Goal: Information Seeking & Learning: Compare options

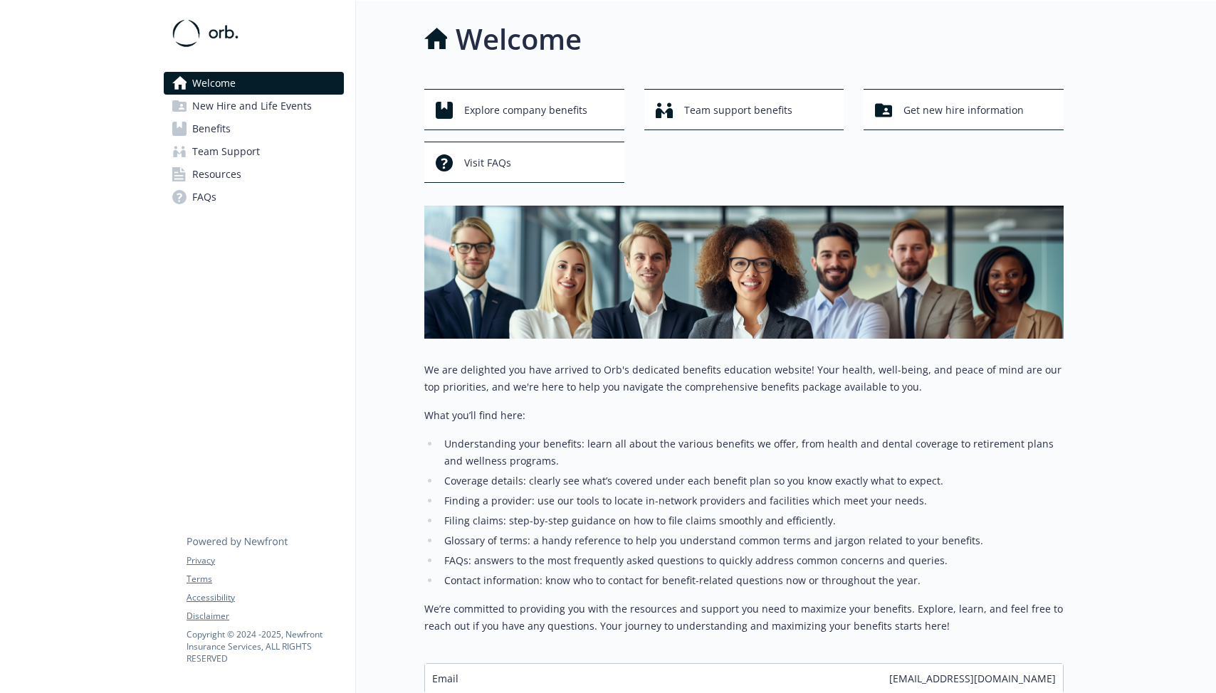
click at [230, 132] on span "Benefits" at bounding box center [211, 128] width 38 height 23
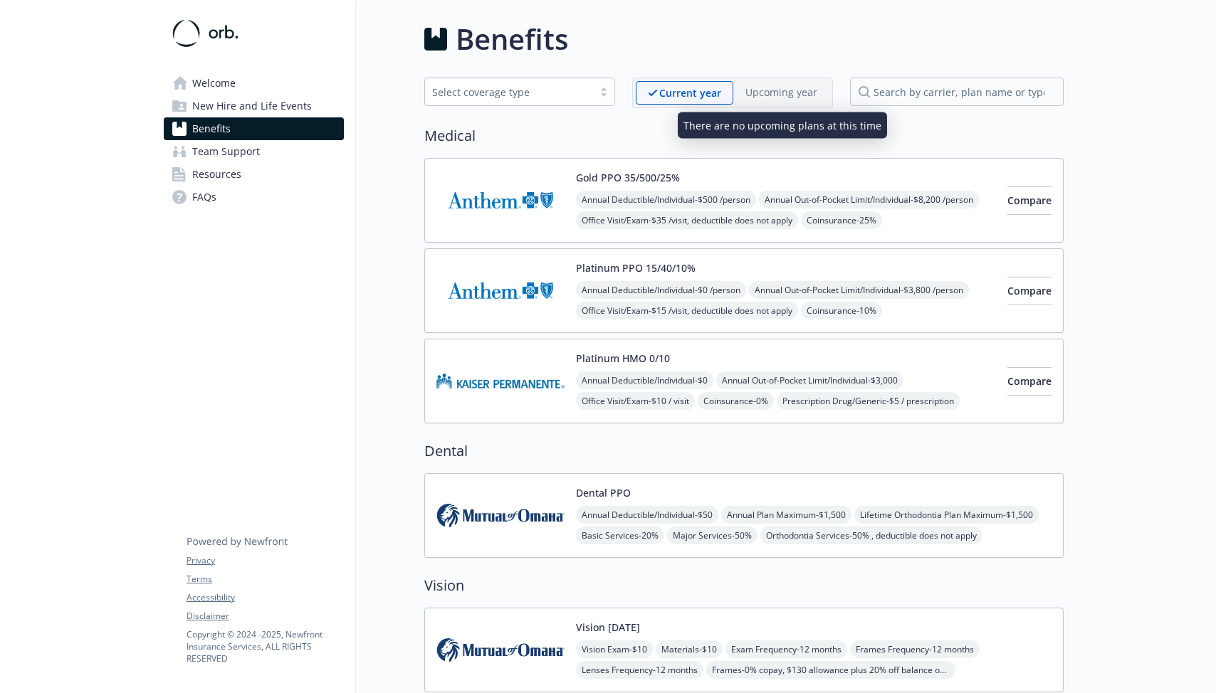
click at [792, 91] on p "Upcoming year" at bounding box center [781, 92] width 72 height 15
click at [784, 94] on p "Upcoming year" at bounding box center [781, 92] width 72 height 15
click at [852, 297] on div "Annual Deductible/Individual - $0 /person Annual Out-of-Pocket Limit/Individual…" at bounding box center [786, 342] width 420 height 122
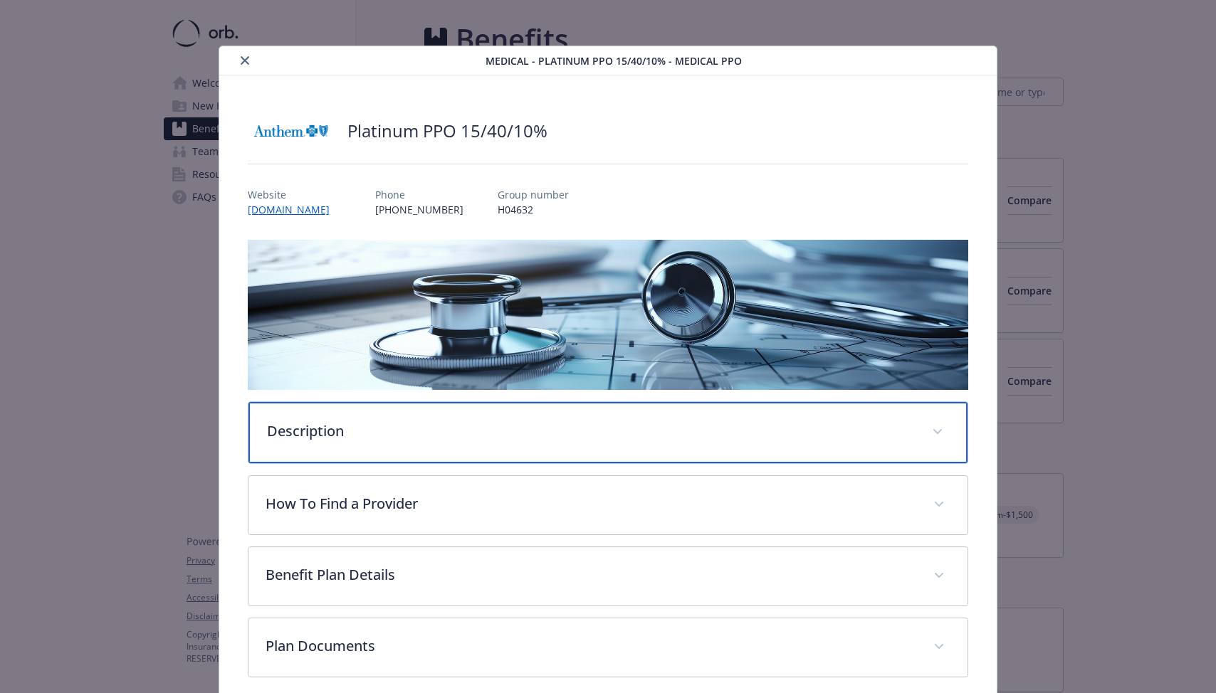
click at [522, 431] on p "Description" at bounding box center [590, 431] width 647 height 21
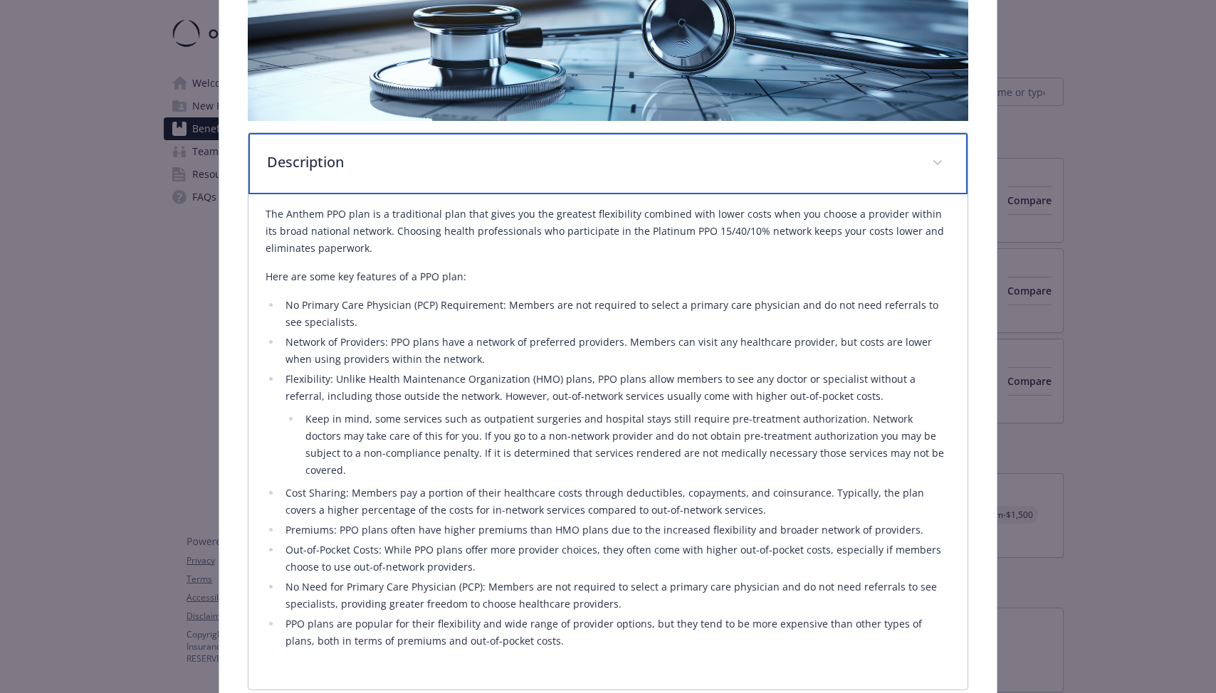
scroll to position [293, 0]
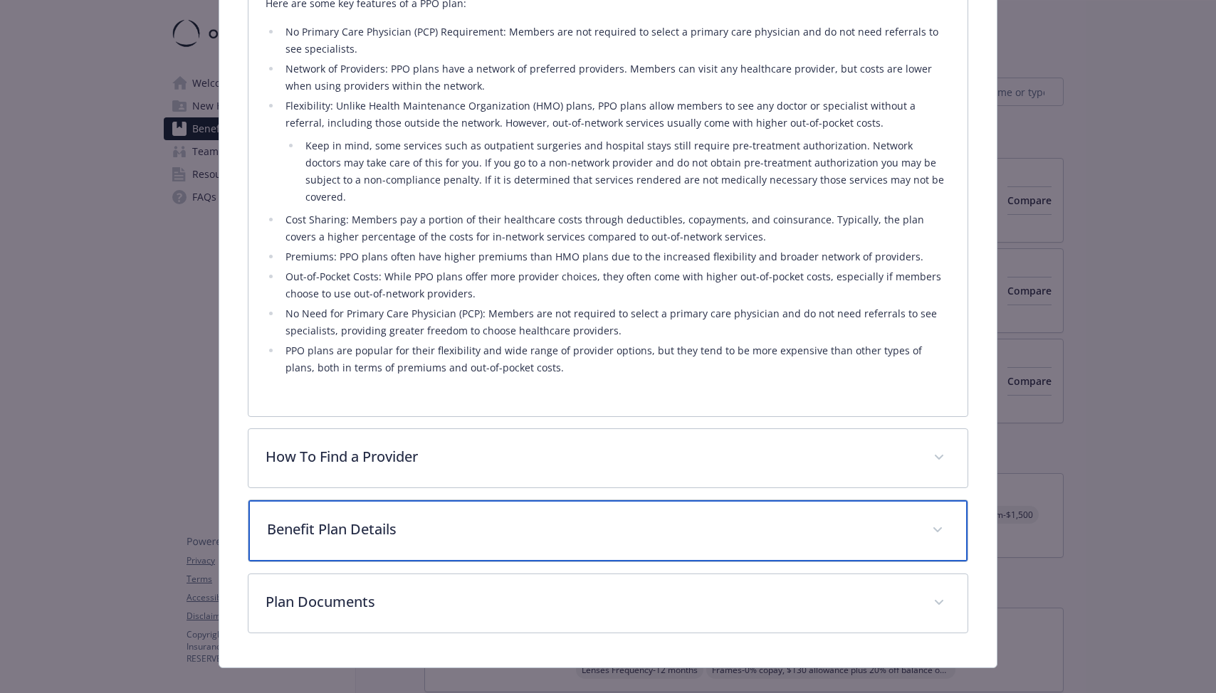
click at [476, 519] on p "Benefit Plan Details" at bounding box center [590, 529] width 647 height 21
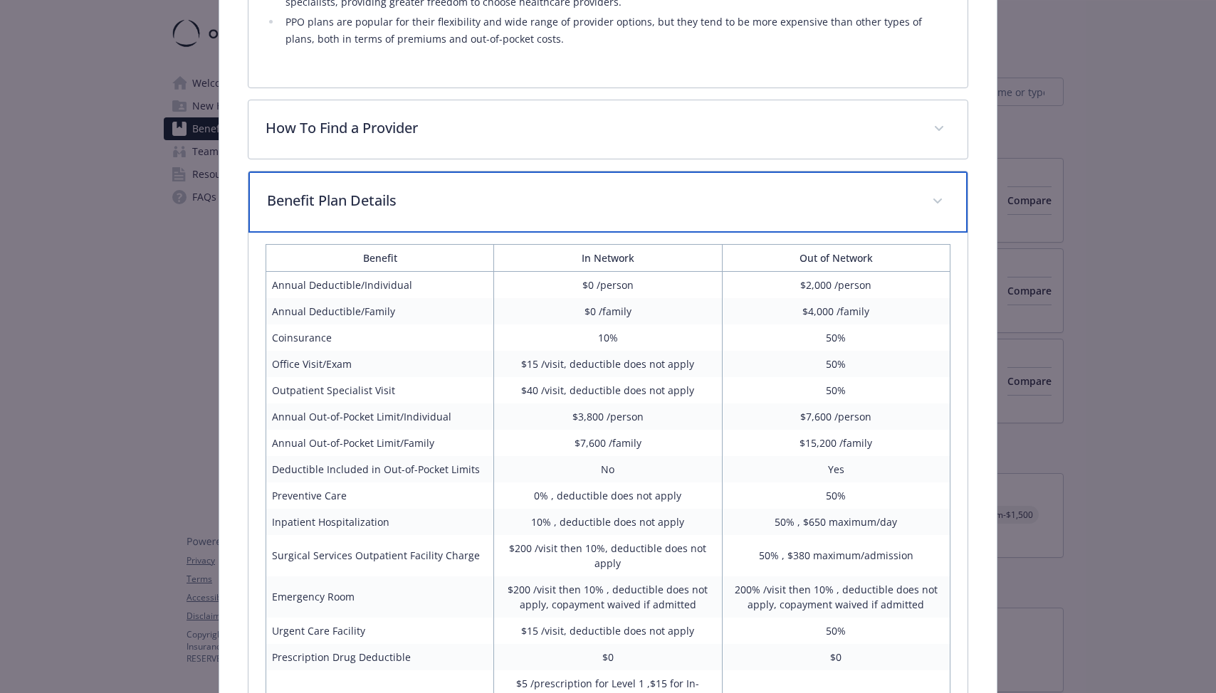
scroll to position [867, 0]
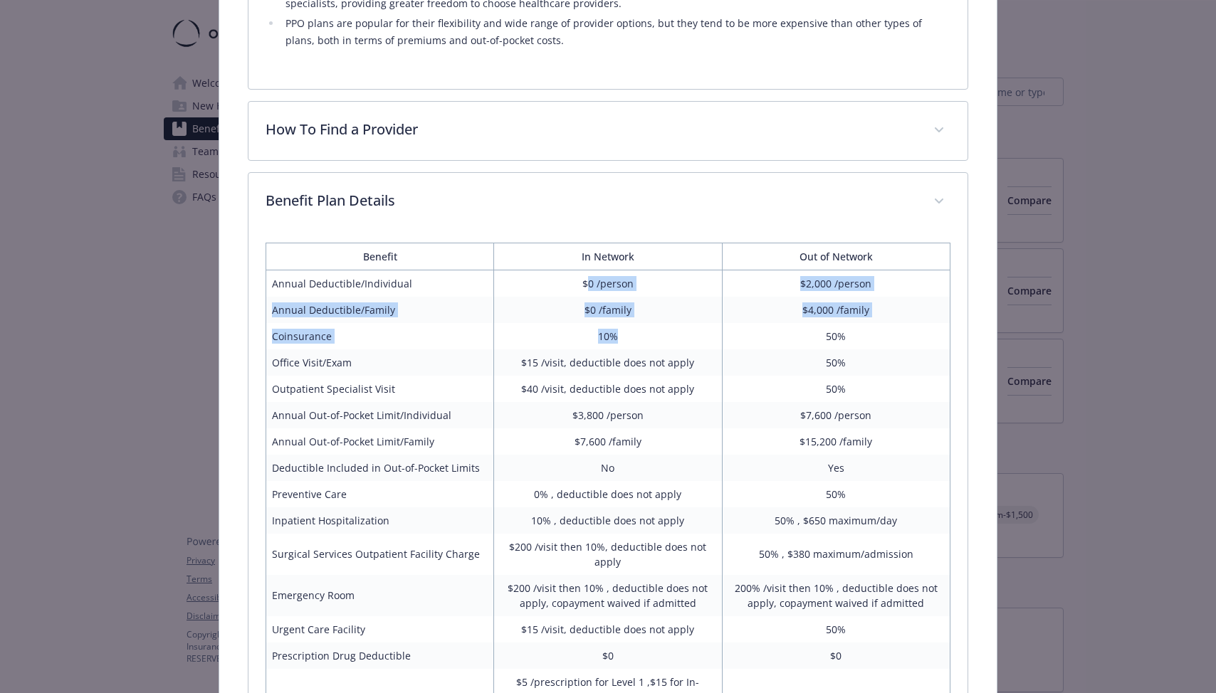
drag, startPoint x: 589, startPoint y: 268, endPoint x: 658, endPoint y: 322, distance: 87.3
click at [658, 322] on tbody "Annual Deductible/Individual $0 /person $2,000 /person Annual Deductible/Family…" at bounding box center [607, 670] width 683 height 801
click at [658, 323] on td "10%" at bounding box center [608, 336] width 228 height 26
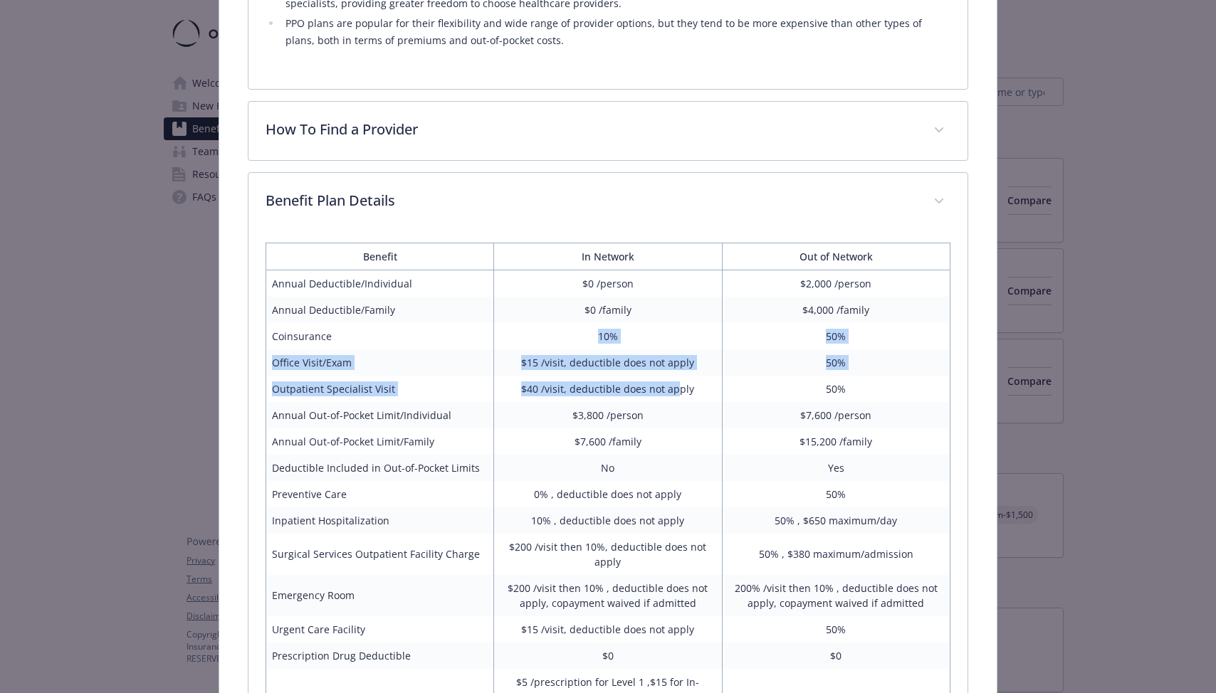
drag, startPoint x: 591, startPoint y: 322, endPoint x: 680, endPoint y: 374, distance: 103.0
click at [680, 374] on tbody "Annual Deductible/Individual $0 /person $2,000 /person Annual Deductible/Family…" at bounding box center [607, 670] width 683 height 801
click at [680, 376] on td "$40 /visit, deductible does not apply" at bounding box center [608, 389] width 228 height 26
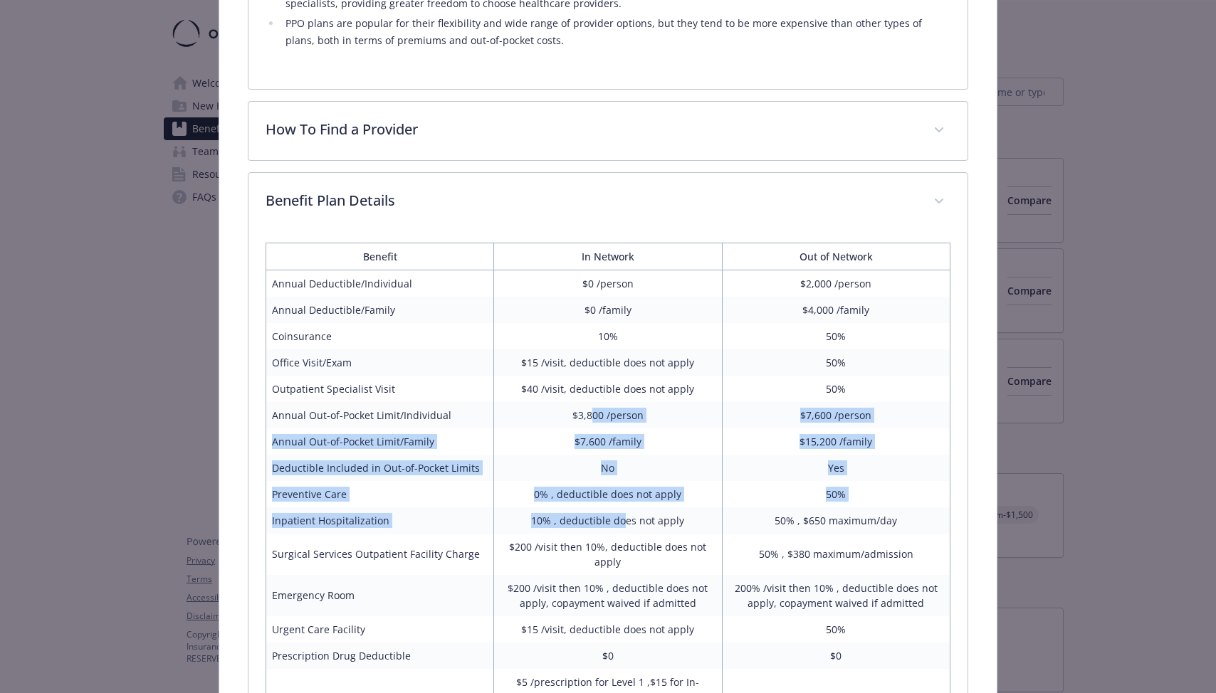
drag, startPoint x: 595, startPoint y: 398, endPoint x: 624, endPoint y: 500, distance: 105.9
click at [624, 500] on tbody "Annual Deductible/Individual $0 /person $2,000 /person Annual Deductible/Family…" at bounding box center [607, 670] width 683 height 801
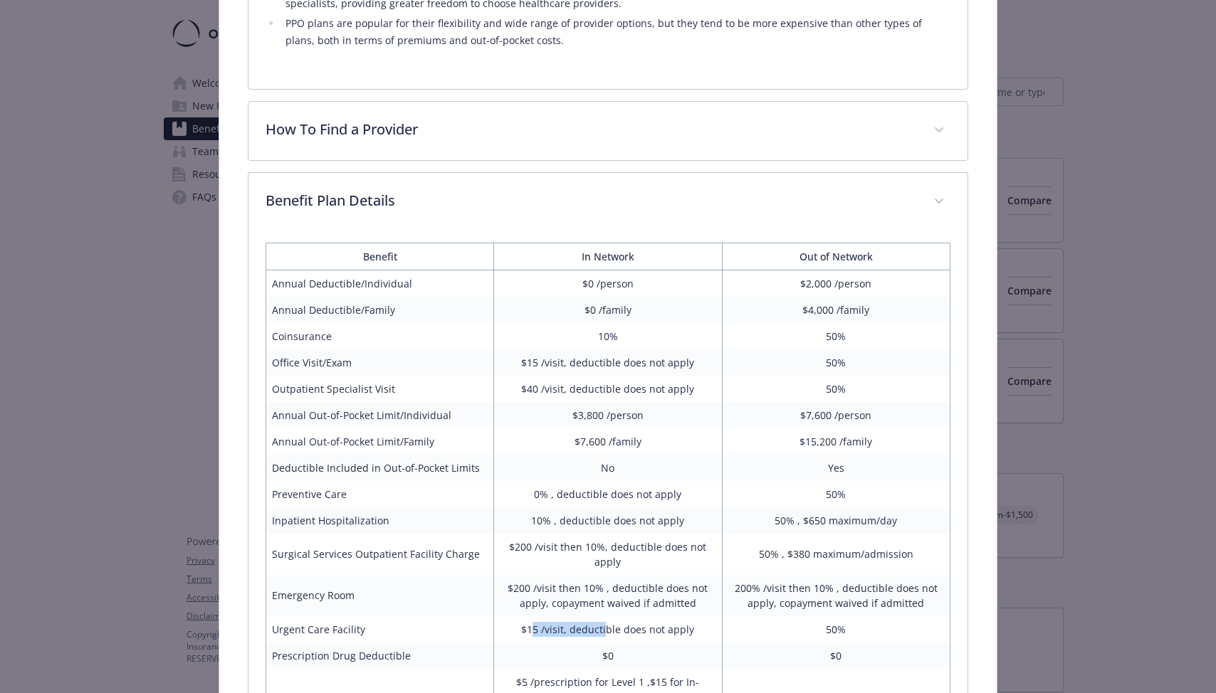
drag, startPoint x: 608, startPoint y: 612, endPoint x: 538, endPoint y: 606, distance: 70.0
click at [538, 616] on td "$15 /visit, deductible does not apply" at bounding box center [608, 629] width 228 height 26
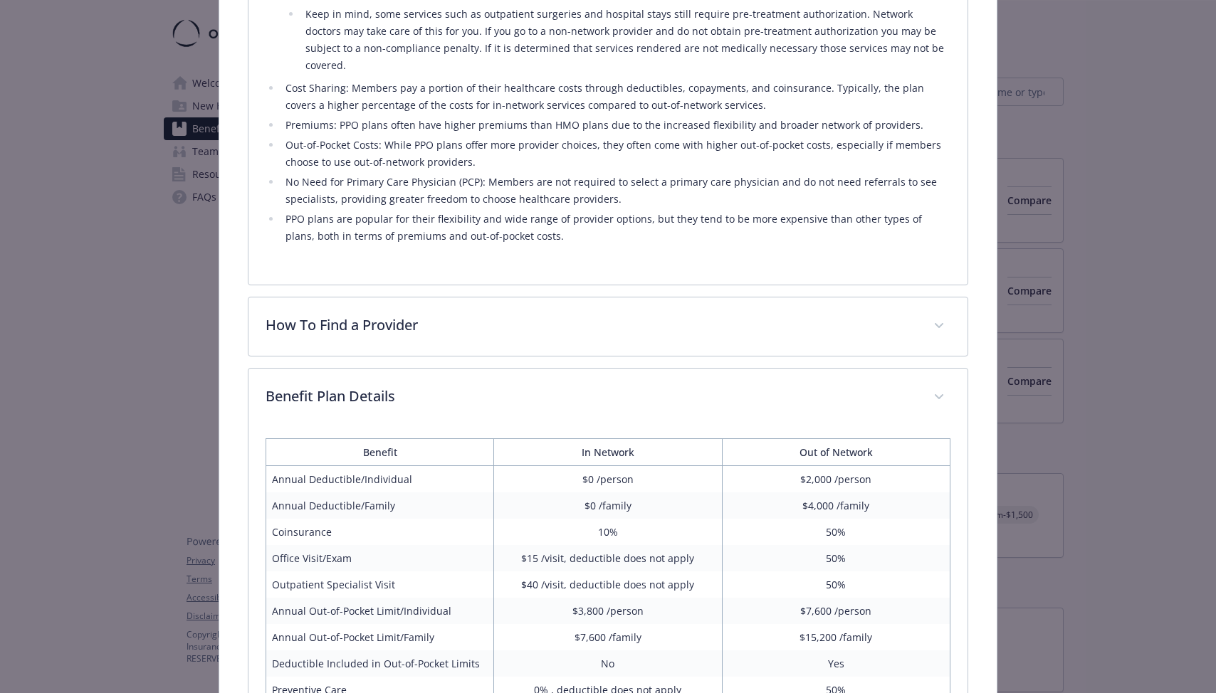
scroll to position [1408, 0]
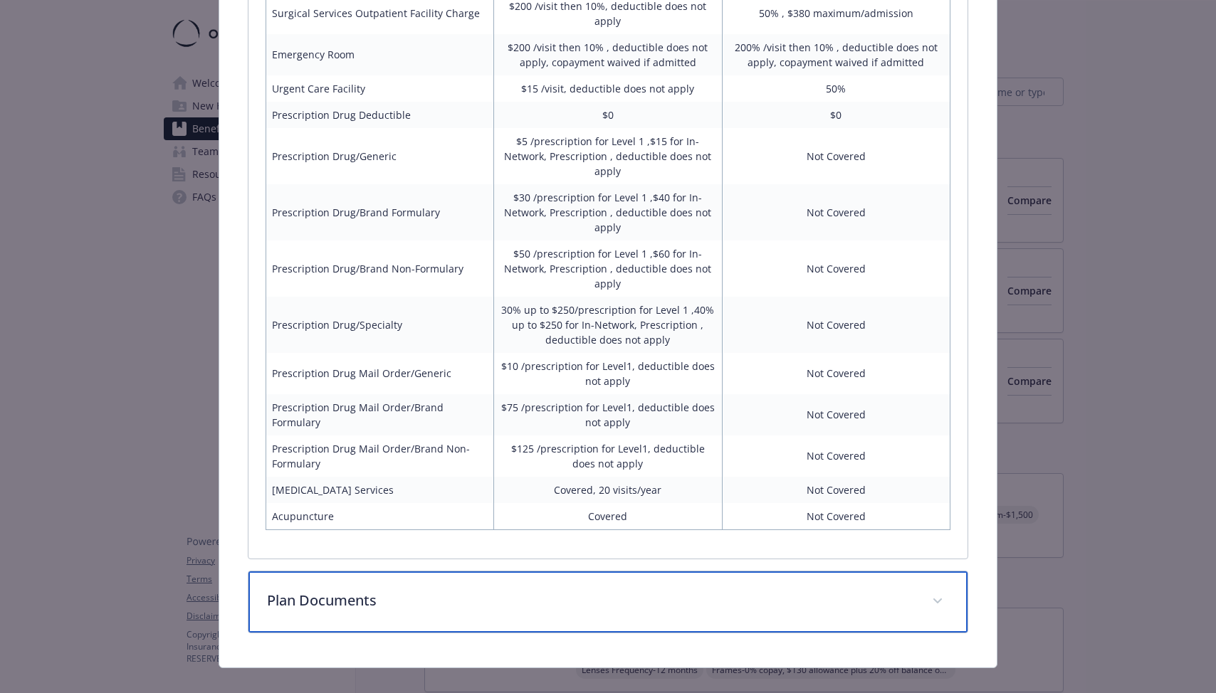
click at [446, 599] on div "Plan Documents" at bounding box center [607, 602] width 718 height 61
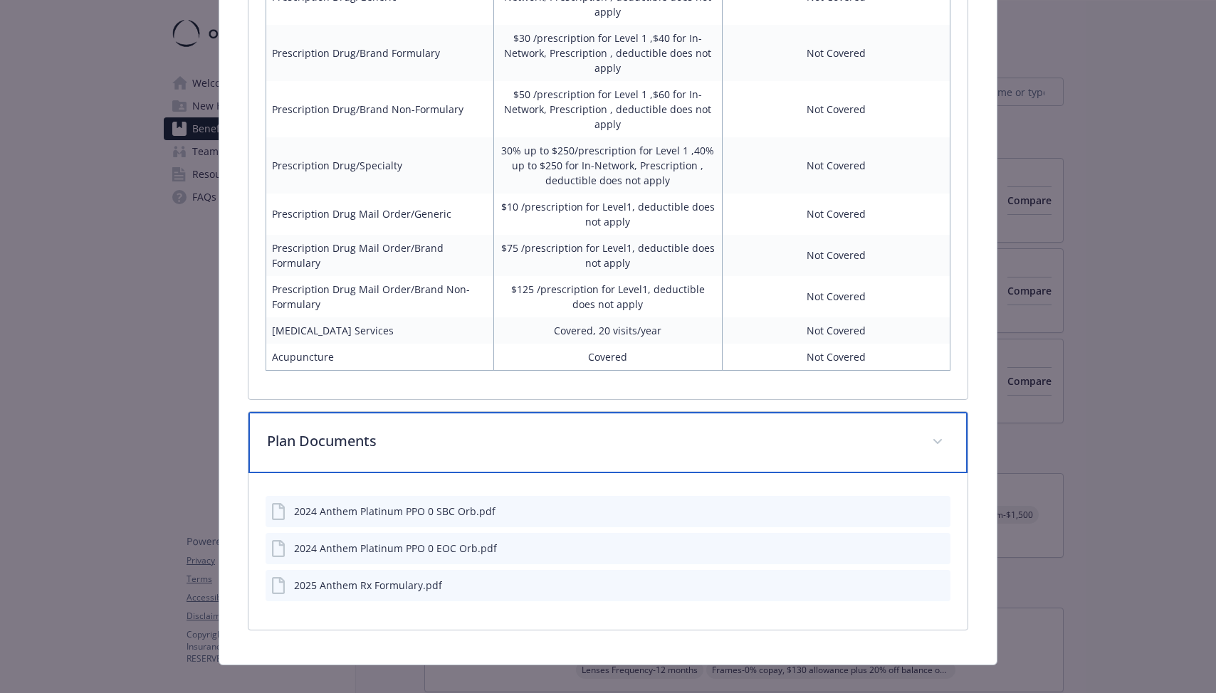
scroll to position [1565, 0]
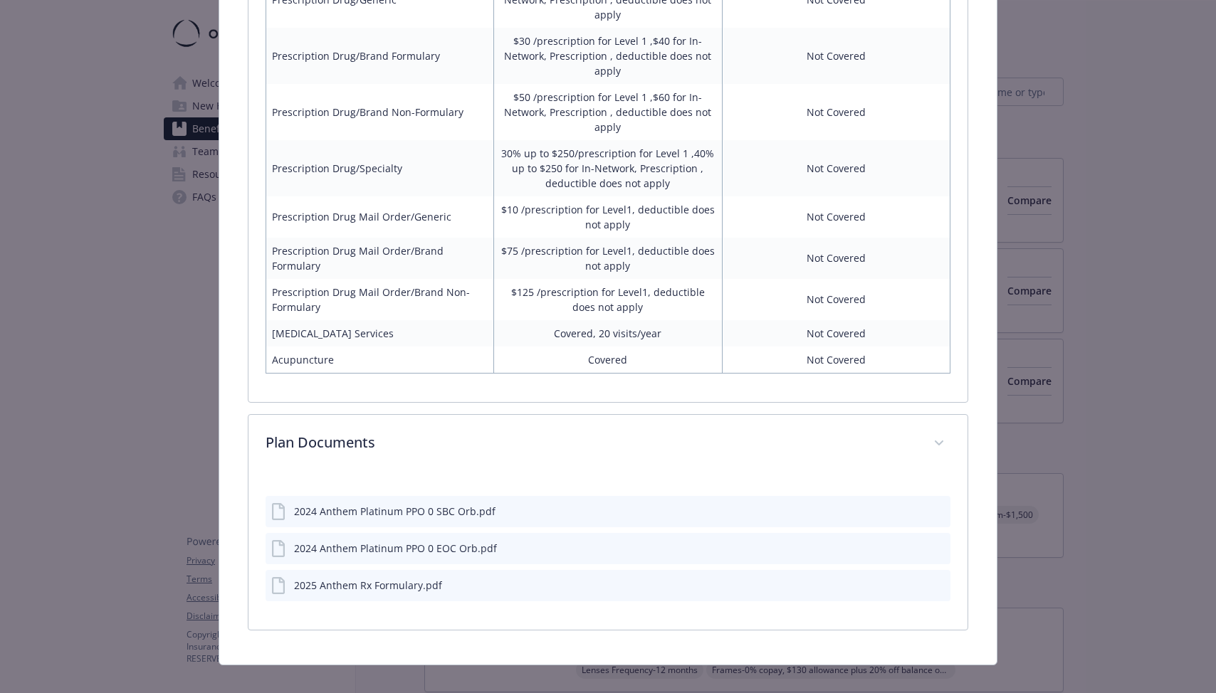
click at [937, 542] on icon "preview file" at bounding box center [936, 547] width 13 height 10
click at [940, 505] on icon "preview file" at bounding box center [936, 510] width 13 height 10
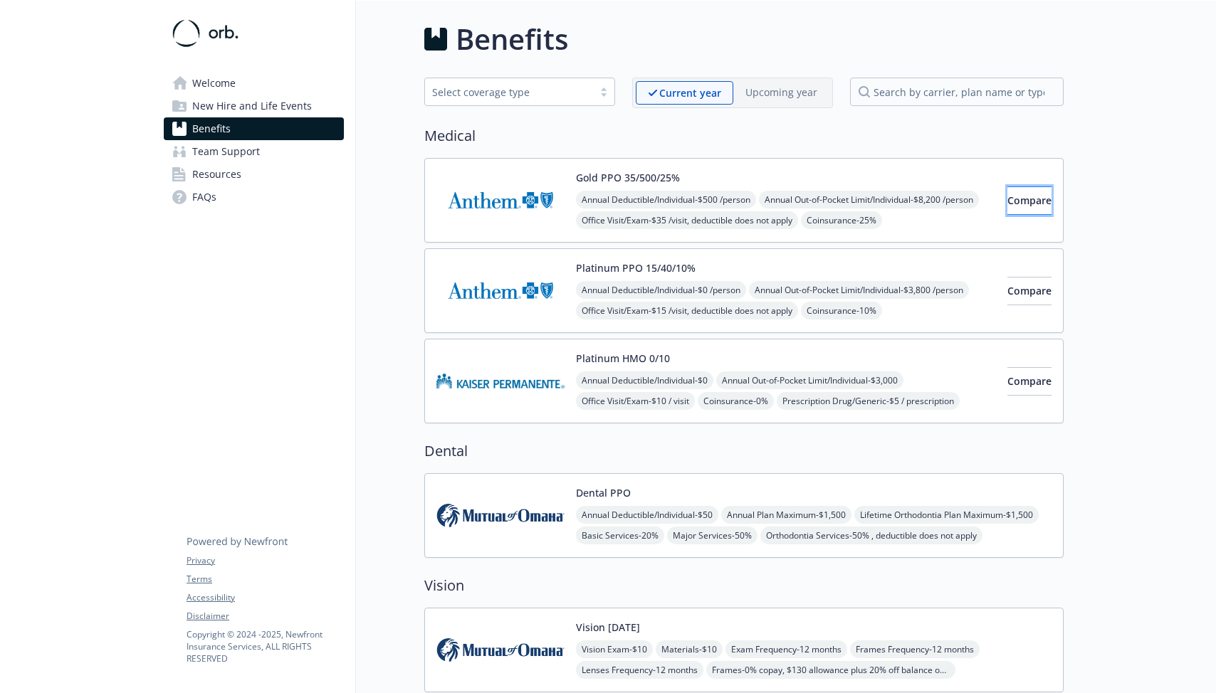
click at [1024, 195] on span "Compare" at bounding box center [1029, 201] width 44 height 14
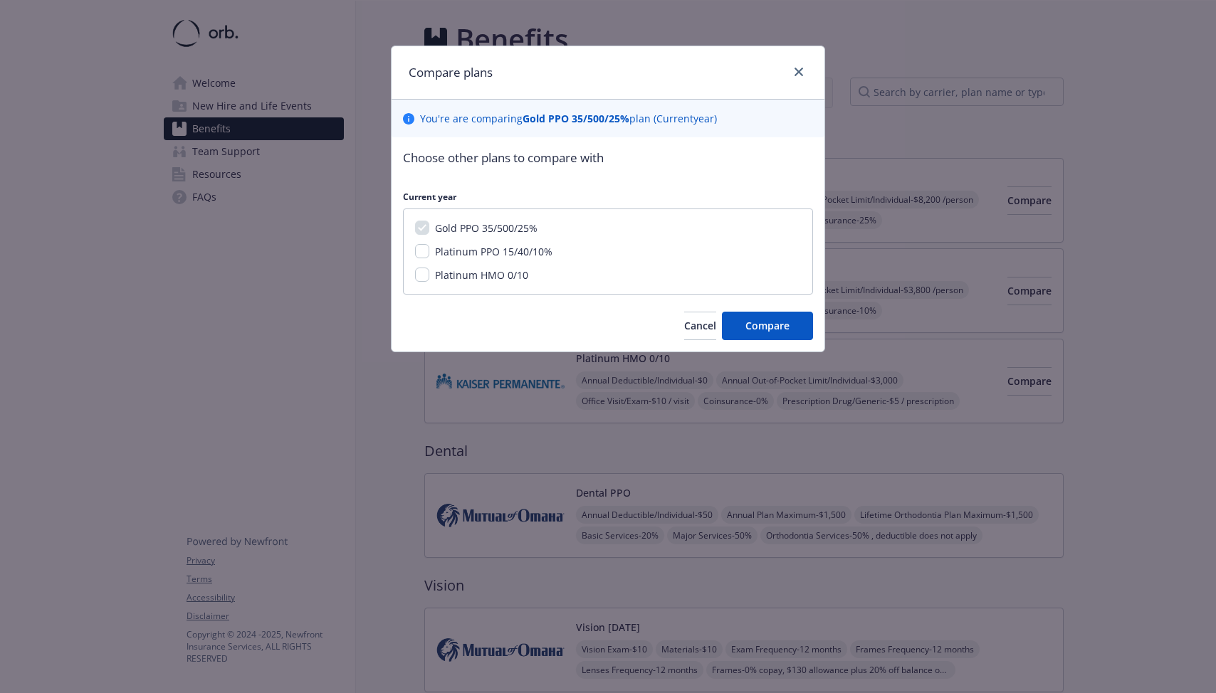
click at [493, 254] on span "Platinum PPO 15/40/10%" at bounding box center [493, 252] width 117 height 14
click at [429, 254] on input "Platinum PPO 15/40/10%" at bounding box center [422, 251] width 14 height 14
checkbox input "true"
click at [753, 330] on span "Compare" at bounding box center [767, 326] width 44 height 14
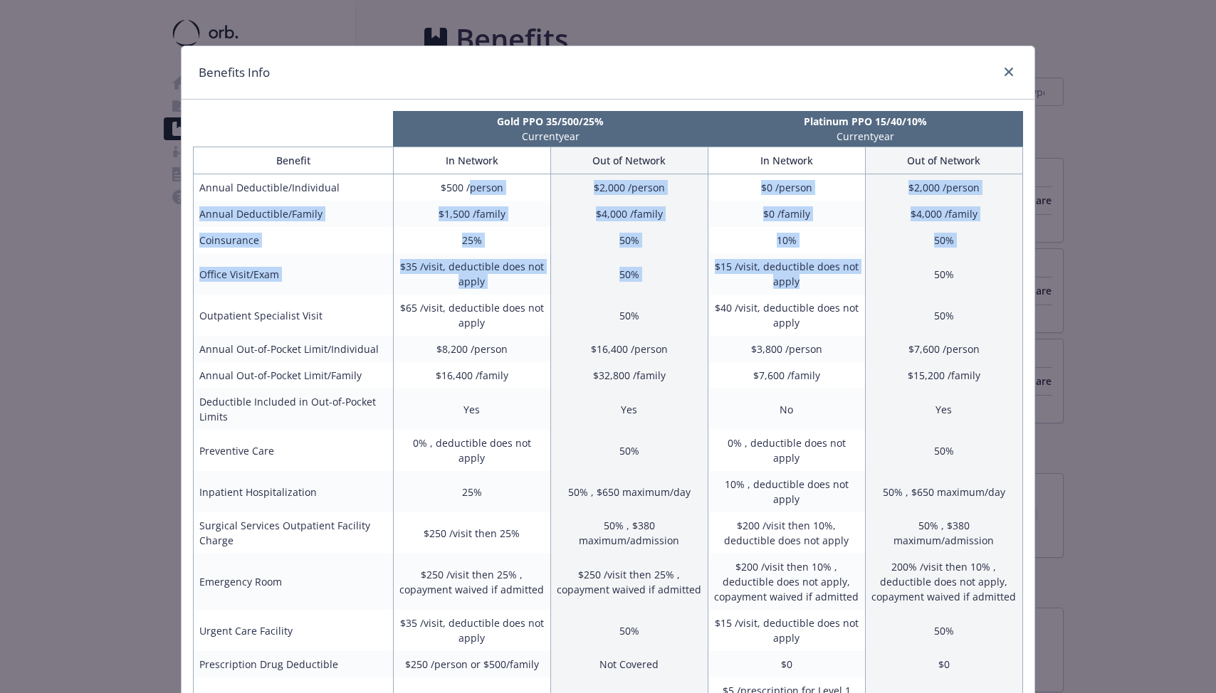
drag, startPoint x: 469, startPoint y: 191, endPoint x: 806, endPoint y: 290, distance: 351.6
click at [806, 290] on tbody "Annual Deductible/Individual $500 /person $2,000 /person $0 /person $2,000 /per…" at bounding box center [608, 656] width 829 height 965
click at [806, 290] on td "$15 /visit, deductible does not apply" at bounding box center [786, 273] width 157 height 41
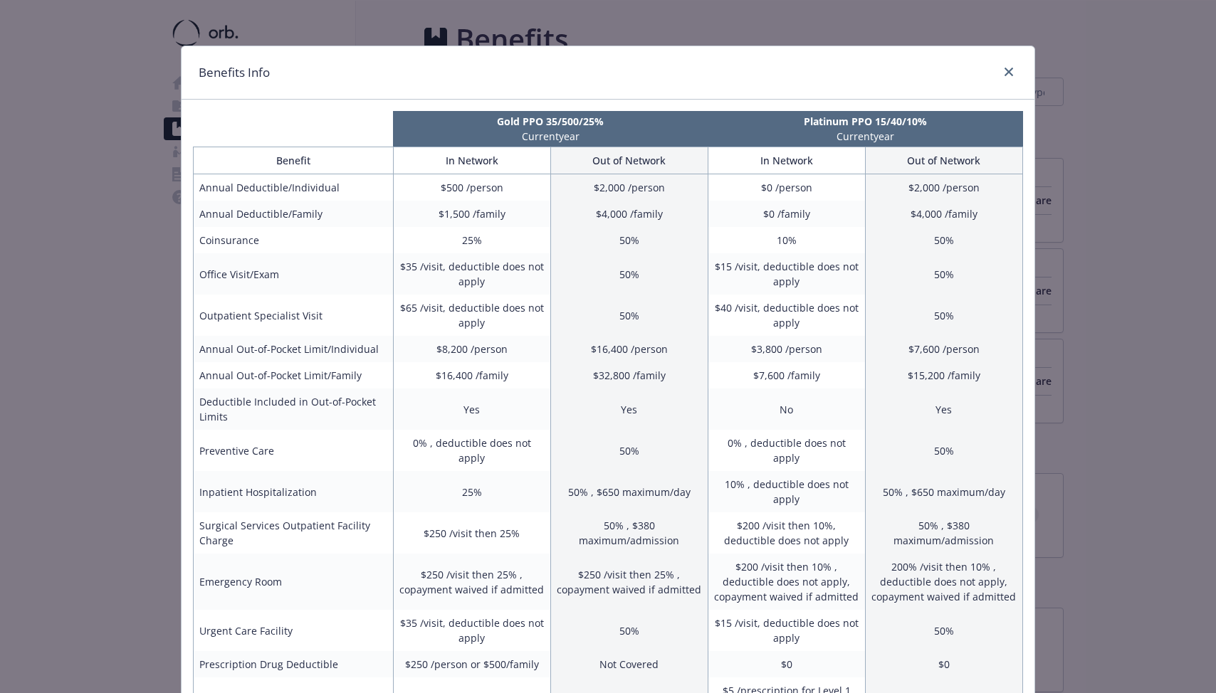
click at [750, 307] on td "$40 /visit, deductible does not apply" at bounding box center [786, 315] width 157 height 41
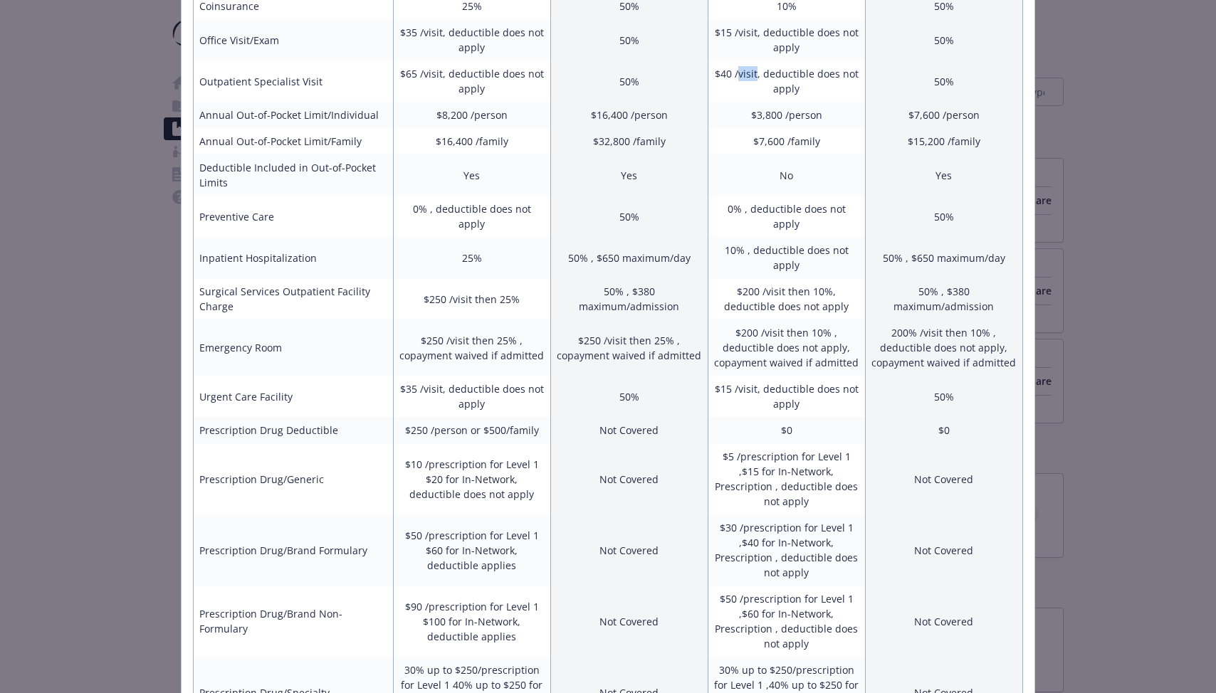
scroll to position [227, 0]
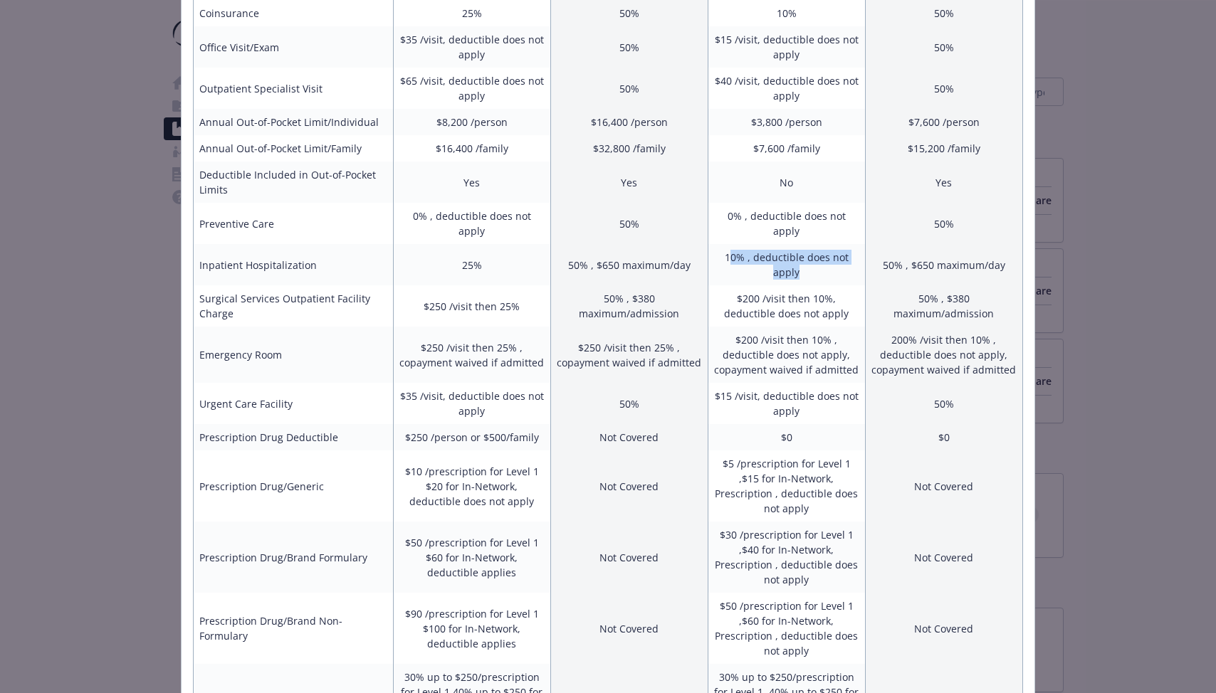
drag, startPoint x: 732, startPoint y: 244, endPoint x: 801, endPoint y: 258, distance: 69.8
click at [801, 258] on td "10% , deductible does not apply" at bounding box center [786, 264] width 157 height 41
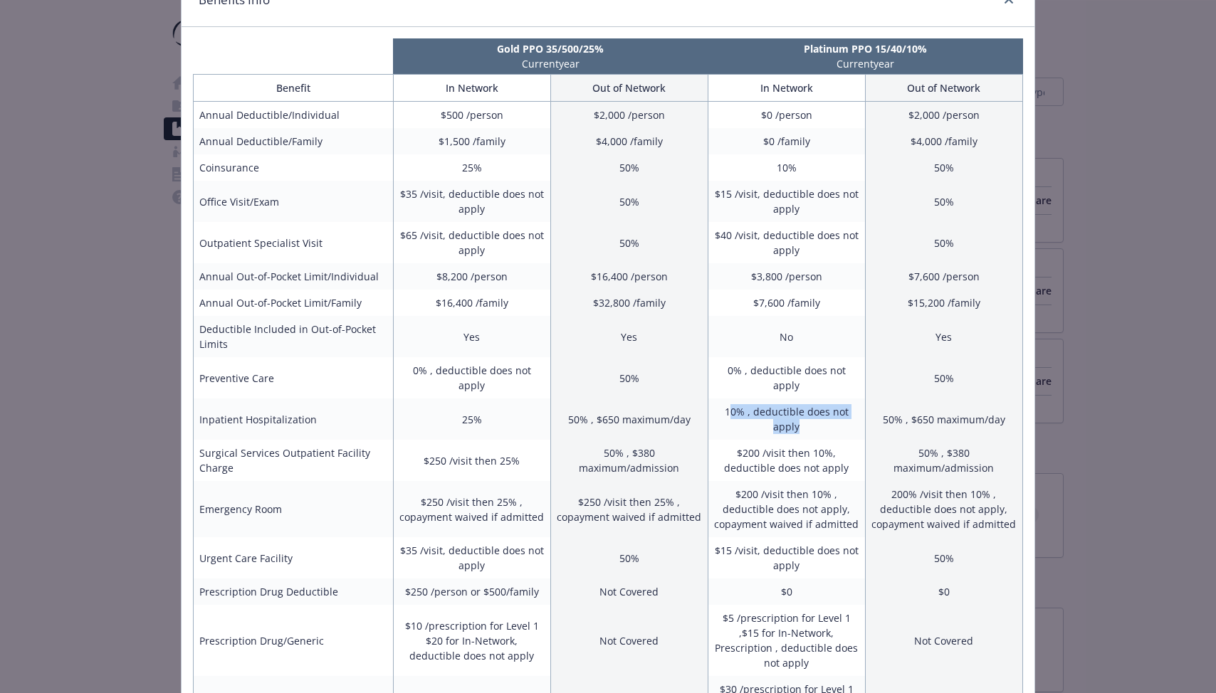
scroll to position [70, 0]
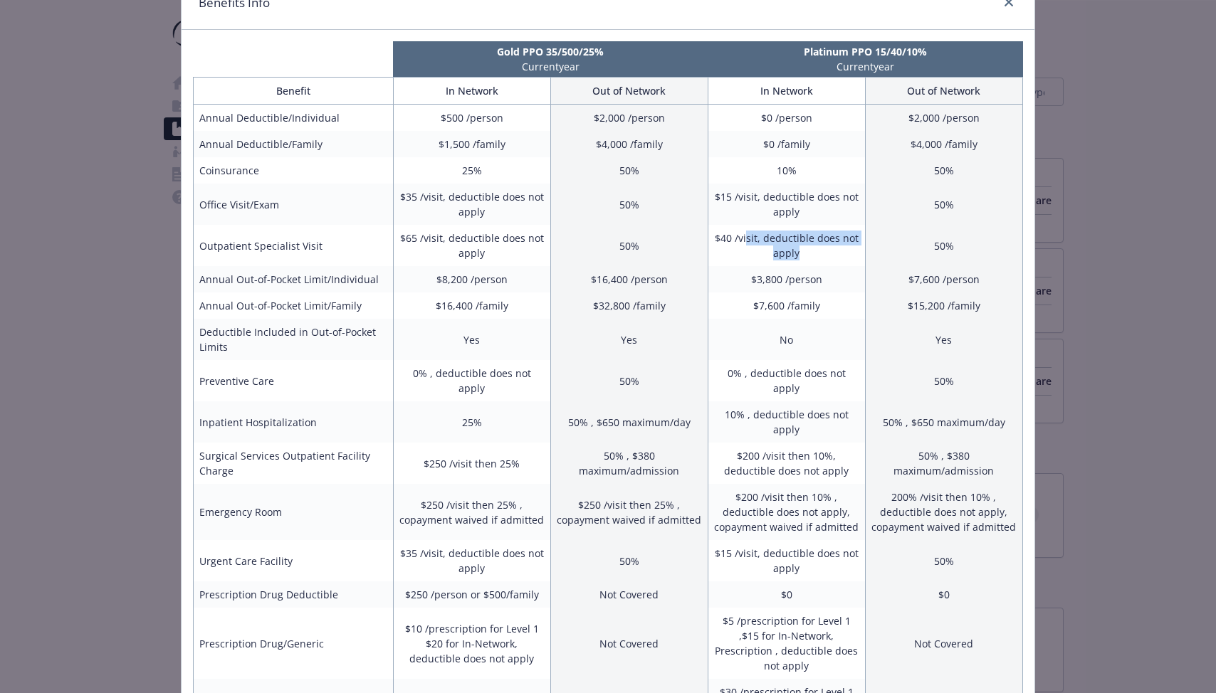
drag, startPoint x: 811, startPoint y: 258, endPoint x: 748, endPoint y: 244, distance: 64.9
click at [748, 244] on td "$40 /visit, deductible does not apply" at bounding box center [786, 245] width 157 height 41
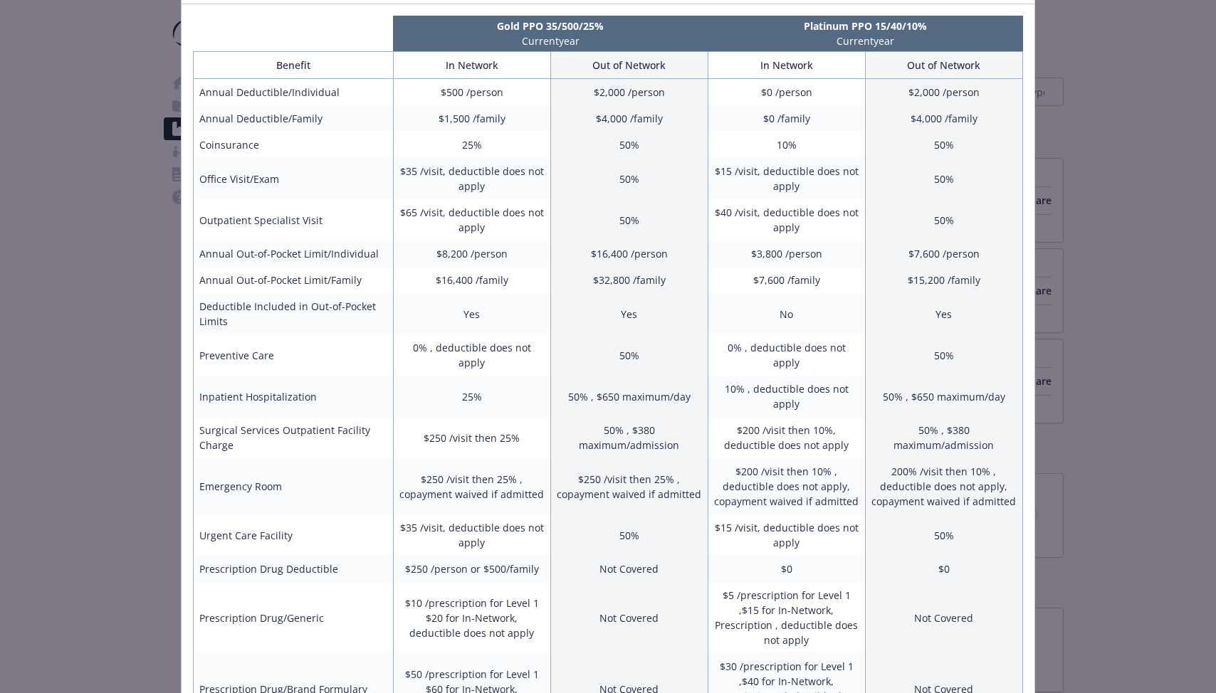
scroll to position [109, 0]
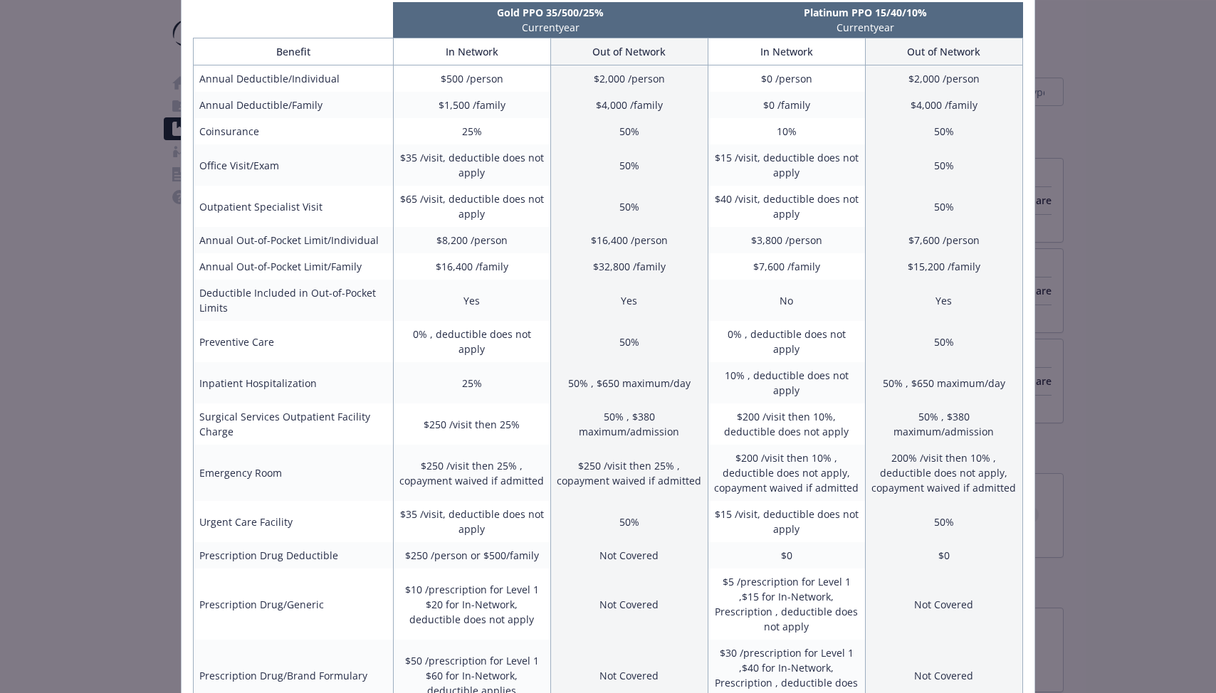
click at [89, 466] on div "Benefits Info Gold PPO 35/500/25% Current year Platinum PPO 15/40/10% Current y…" at bounding box center [608, 346] width 1216 height 693
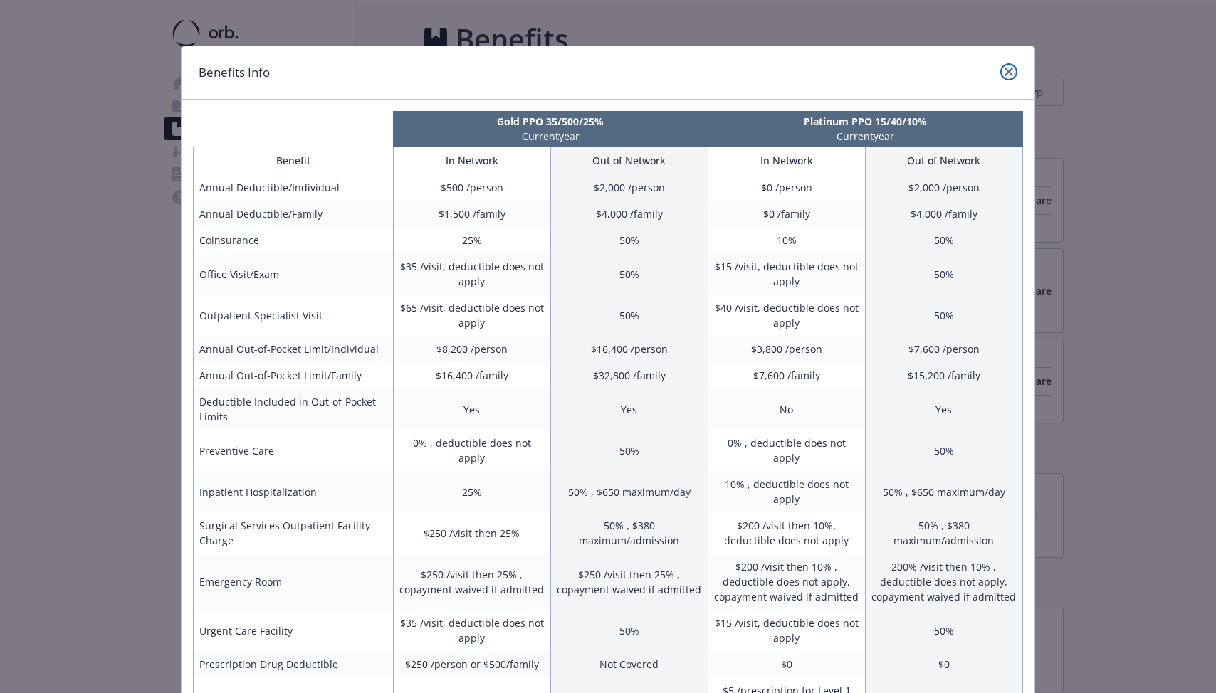
click at [1011, 70] on icon "close" at bounding box center [1008, 72] width 9 height 9
